Goal: Transaction & Acquisition: Book appointment/travel/reservation

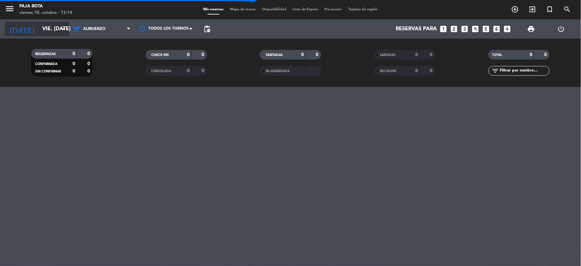
click at [65, 27] on icon "arrow_drop_down" at bounding box center [64, 29] width 8 height 8
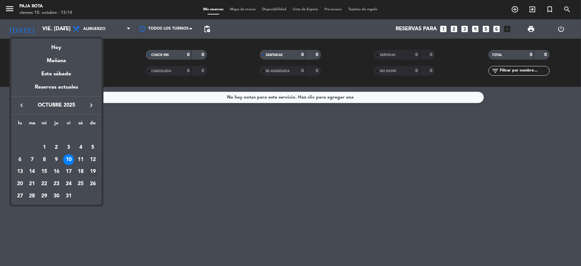
click at [90, 172] on div "19" at bounding box center [92, 171] width 11 height 11
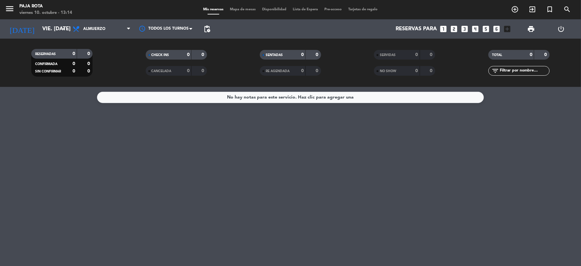
type input "dom. [DATE]"
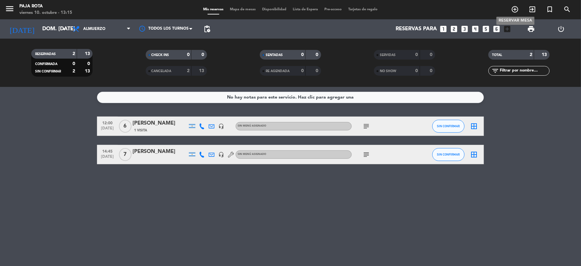
click at [515, 10] on icon "add_circle_outline" at bounding box center [515, 9] width 8 height 8
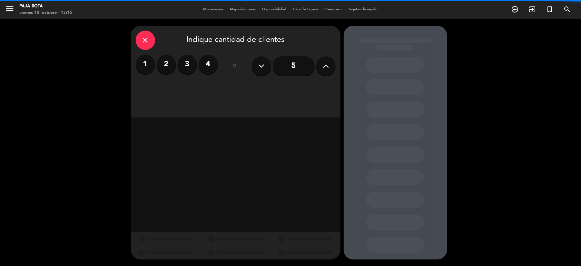
click at [325, 62] on icon at bounding box center [326, 66] width 6 height 10
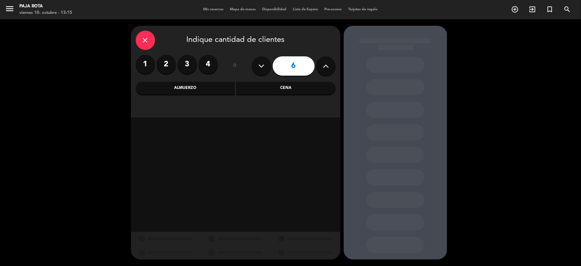
click at [325, 62] on icon at bounding box center [326, 66] width 6 height 10
type input "8"
click at [196, 89] on div "Almuerzo" at bounding box center [185, 88] width 99 height 13
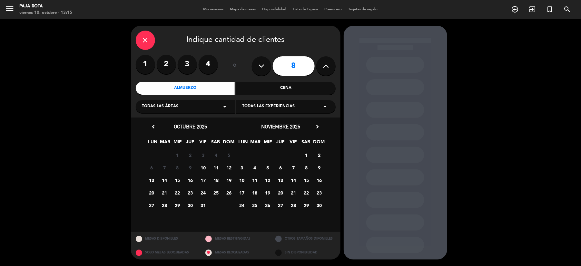
click at [227, 180] on span "19" at bounding box center [229, 180] width 11 height 11
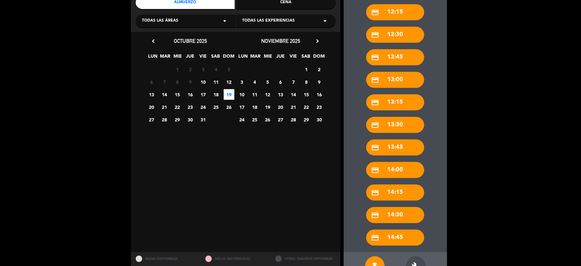
scroll to position [106, 0]
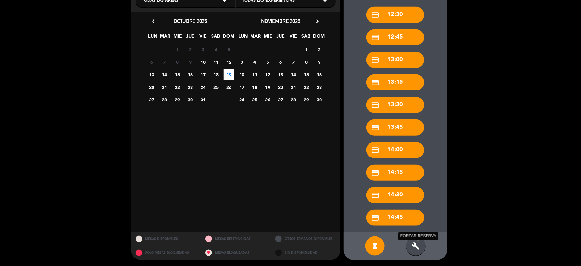
click at [414, 249] on icon "build" at bounding box center [416, 246] width 8 height 8
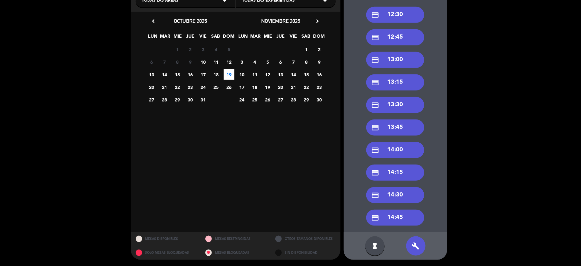
scroll to position [63, 0]
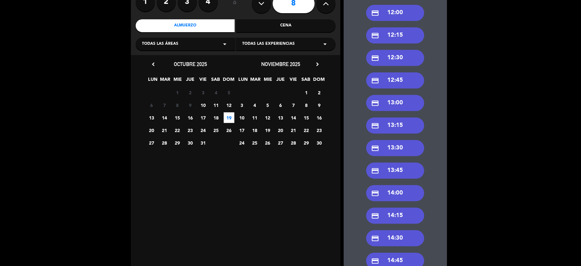
click at [400, 13] on div "credit_card 12:00" at bounding box center [395, 13] width 58 height 16
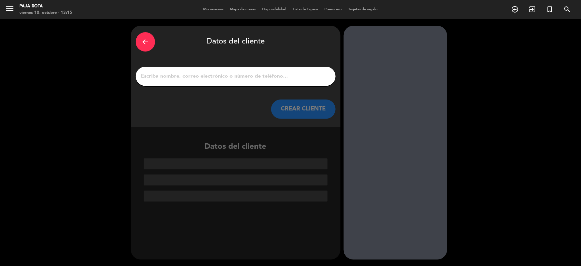
click at [168, 79] on input "1" at bounding box center [235, 76] width 190 height 9
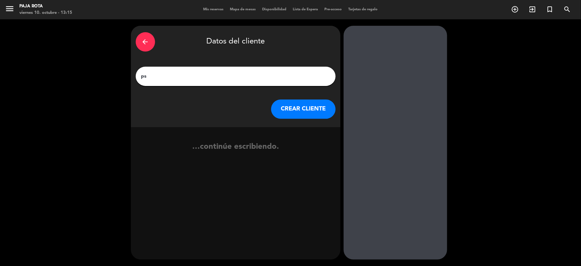
type input "p"
type input "[PERSON_NAME]"
click at [290, 105] on button "CREAR CLIENTE" at bounding box center [303, 109] width 64 height 19
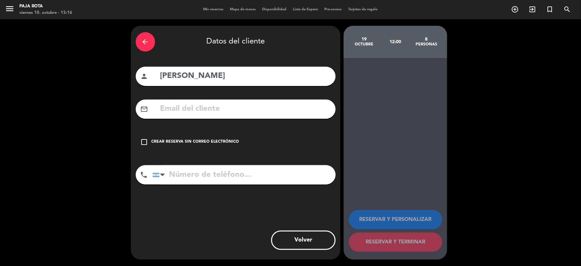
click at [161, 111] on input "text" at bounding box center [244, 108] width 171 height 13
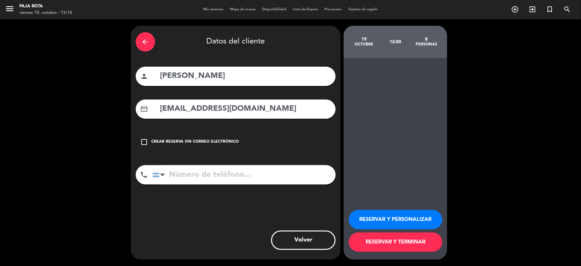
type input "[EMAIL_ADDRESS][DOMAIN_NAME]"
click at [174, 176] on input "tel" at bounding box center [243, 174] width 183 height 19
type input "1140263052"
click at [377, 240] on button "RESERVAR Y TERMINAR" at bounding box center [395, 242] width 93 height 19
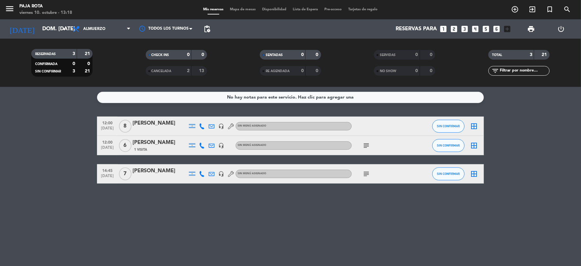
click at [358, 126] on div at bounding box center [381, 126] width 58 height 19
click at [473, 127] on icon "border_all" at bounding box center [474, 126] width 8 height 8
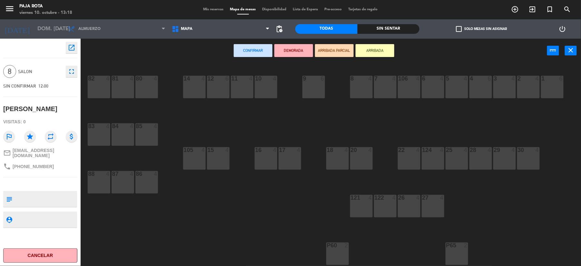
click at [20, 196] on textarea at bounding box center [46, 199] width 62 height 14
type textarea "pelotero"
click at [72, 49] on icon "open_in_new" at bounding box center [72, 48] width 8 height 8
